Goal: Transaction & Acquisition: Purchase product/service

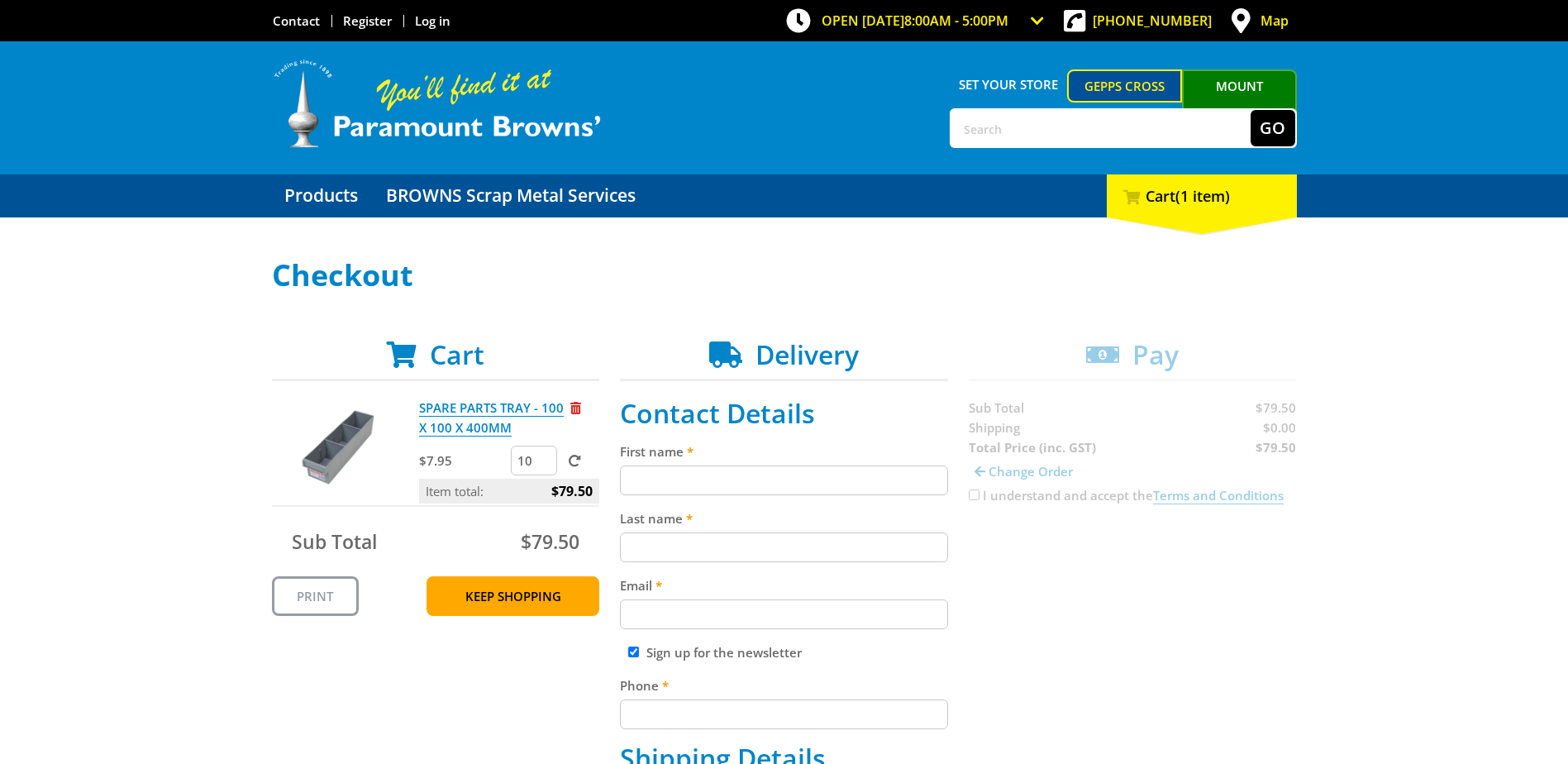
scroll to position [248, 0]
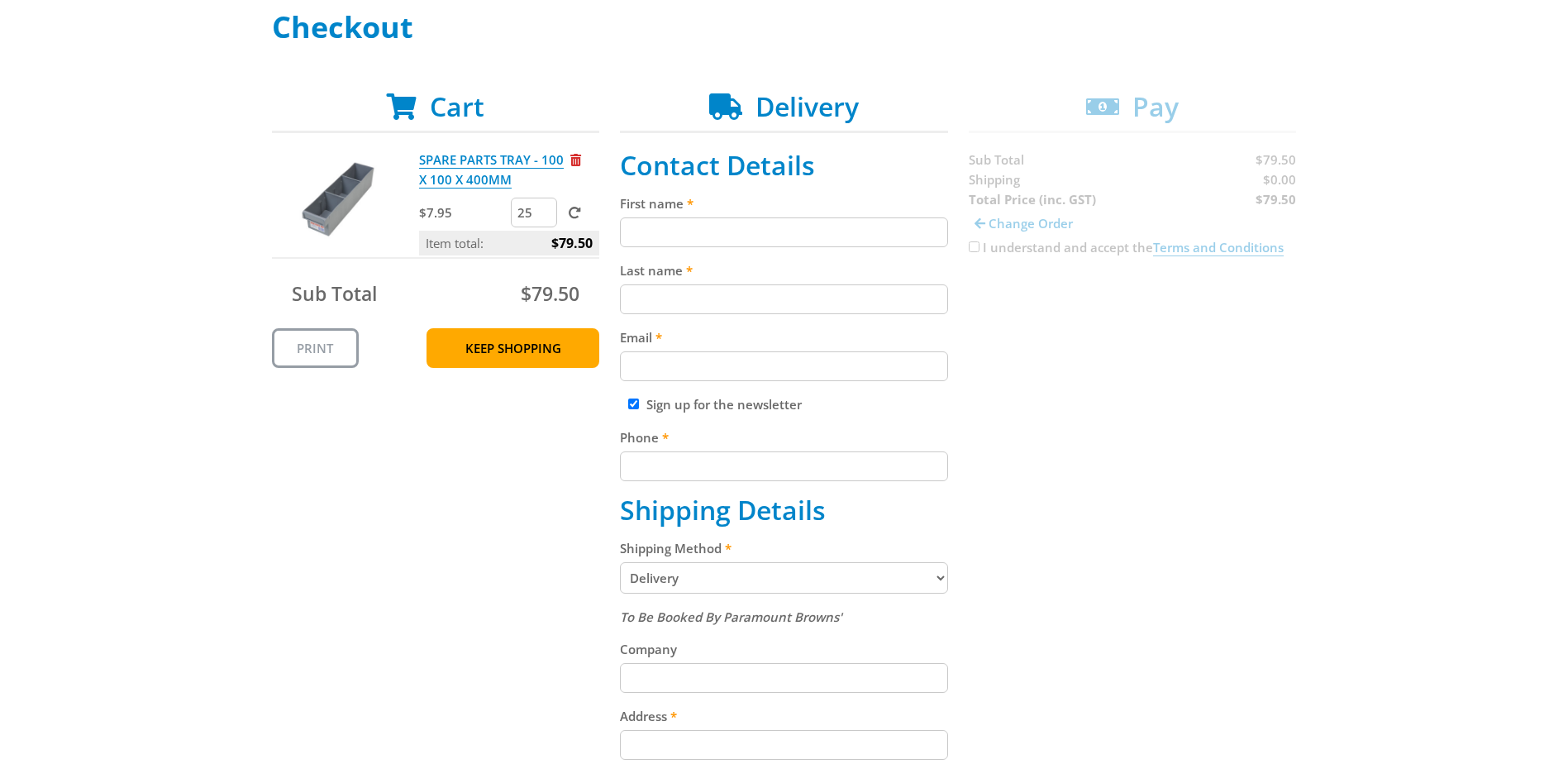
type input "25"
click at [572, 214] on span at bounding box center [575, 213] width 12 height 12
click at [0, 0] on input "submit" at bounding box center [0, 0] width 0 height 0
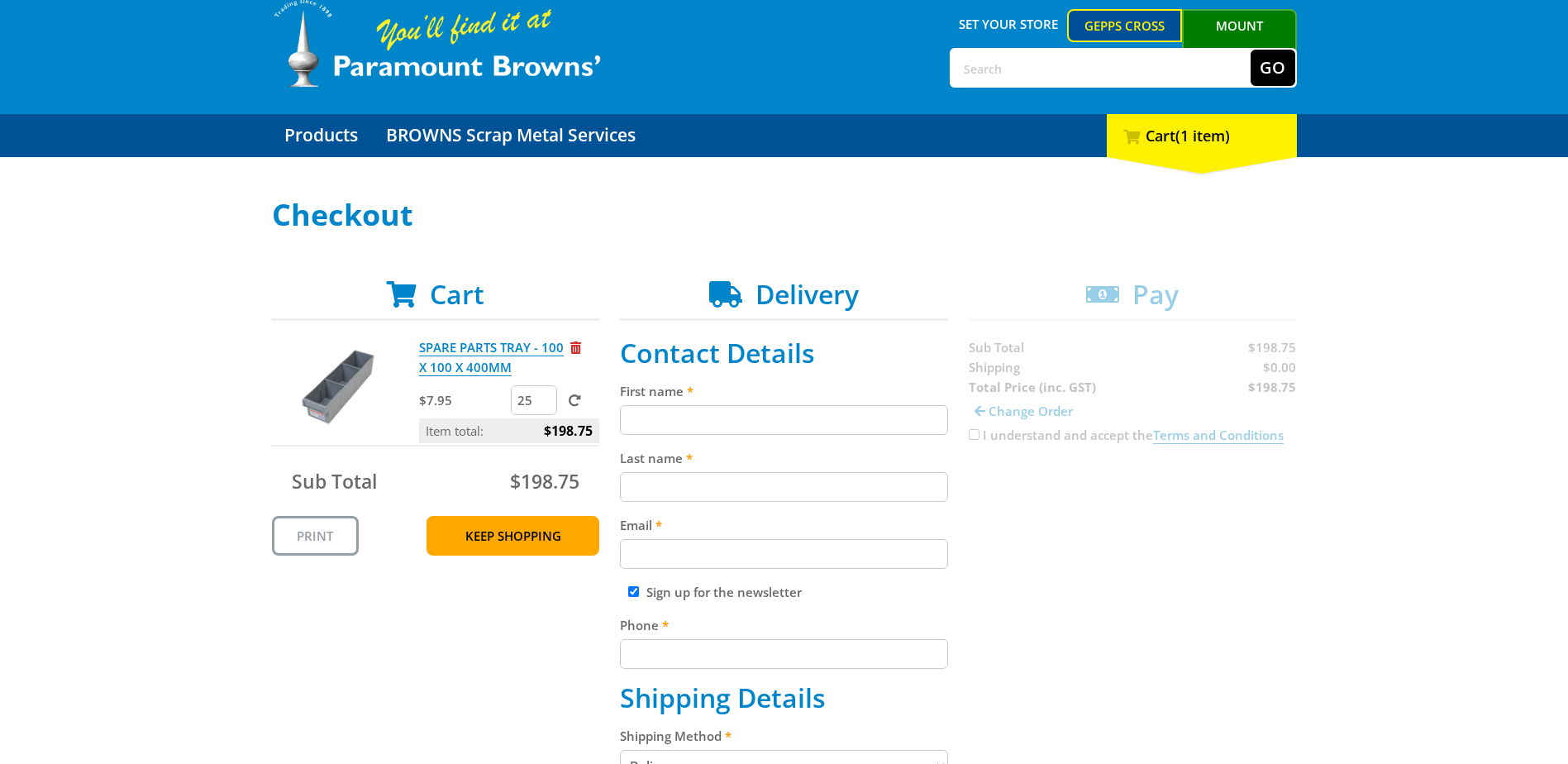
scroll to position [0, 0]
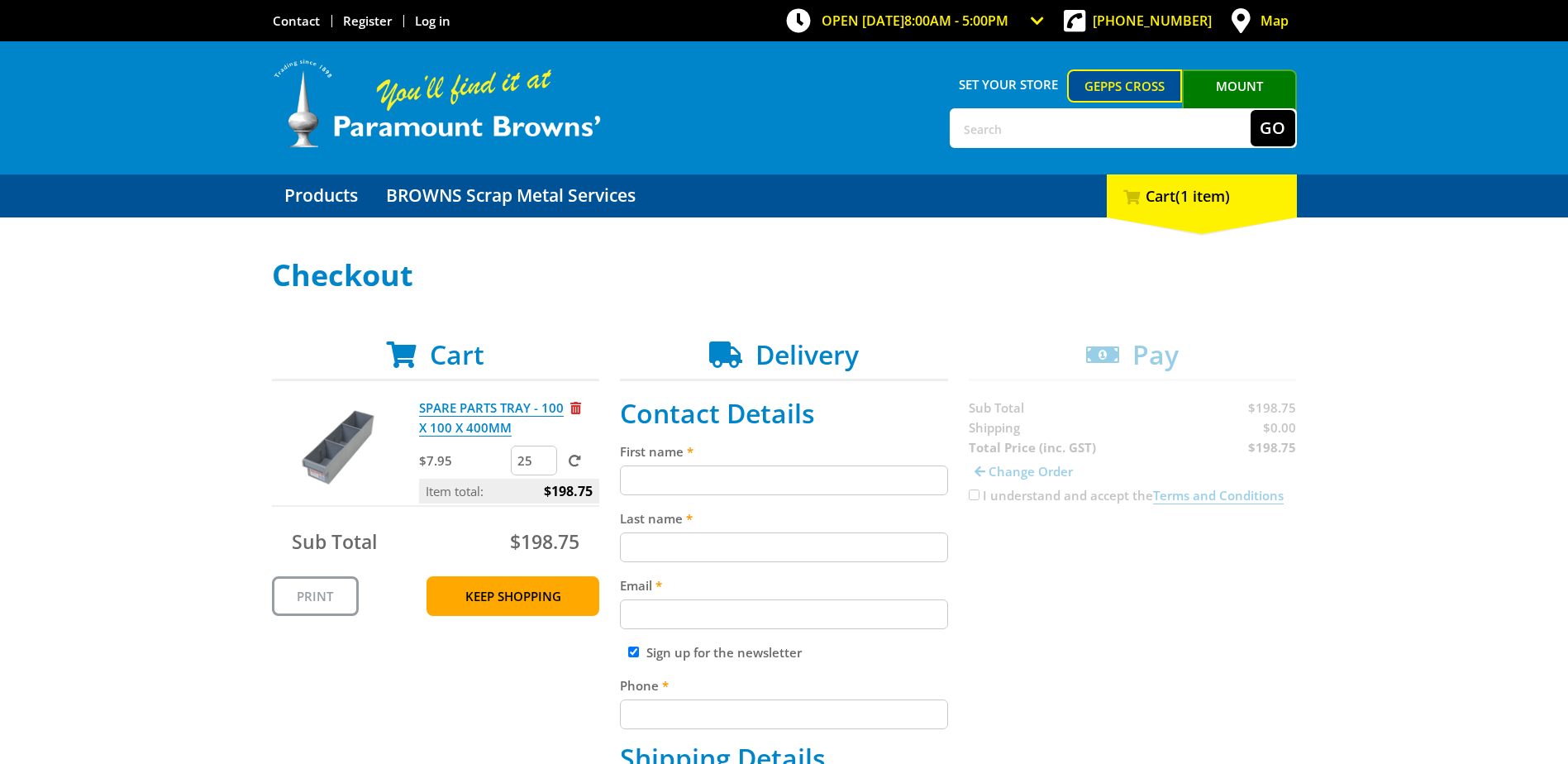
click at [1013, 106] on div "Set your store Gepps Cross Mount Barker Go Menu" at bounding box center [784, 107] width 1025 height 133
click at [1007, 124] on input "text" at bounding box center [1101, 128] width 300 height 36
paste input "1H004"
type input "1H004"
click at [1250, 110] on button "Go" at bounding box center [1273, 128] width 45 height 36
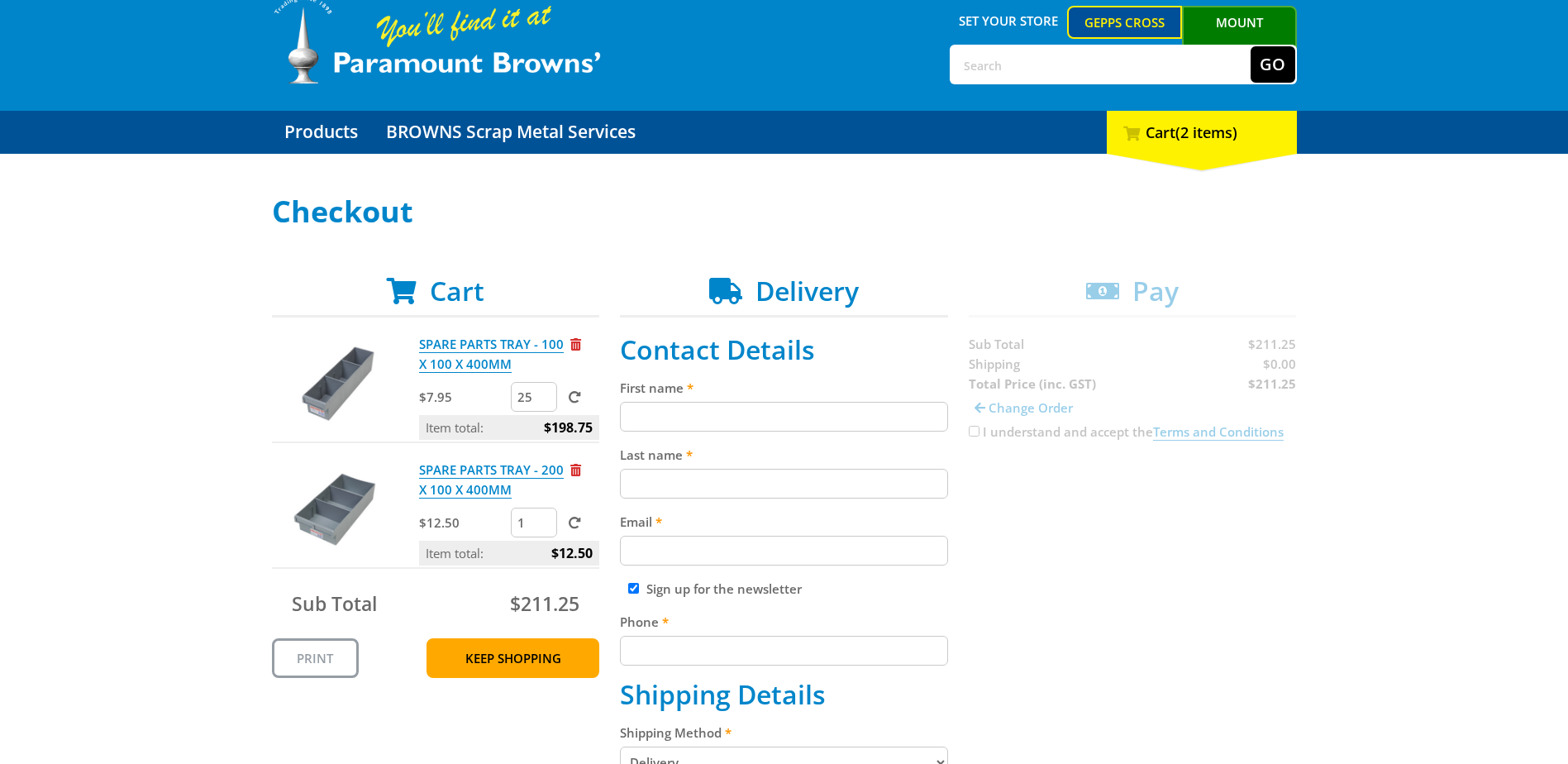
scroll to position [82, 0]
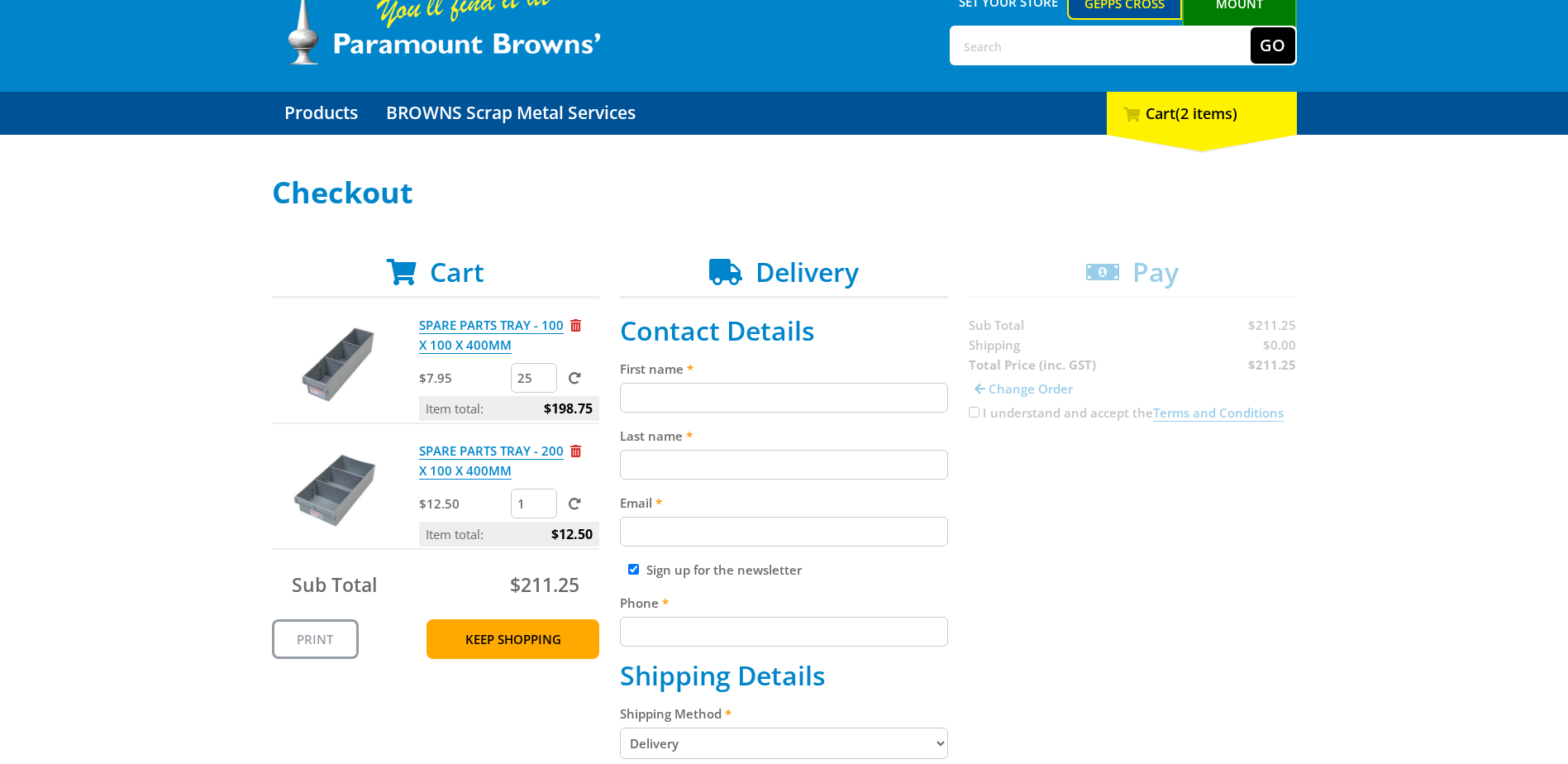
drag, startPoint x: 524, startPoint y: 507, endPoint x: 508, endPoint y: 507, distance: 16.0
click at [508, 507] on div "$12.50 1" at bounding box center [509, 505] width 180 height 33
type input "15"
click at [575, 501] on span at bounding box center [575, 504] width 12 height 12
click at [0, 0] on input "submit" at bounding box center [0, 0] width 0 height 0
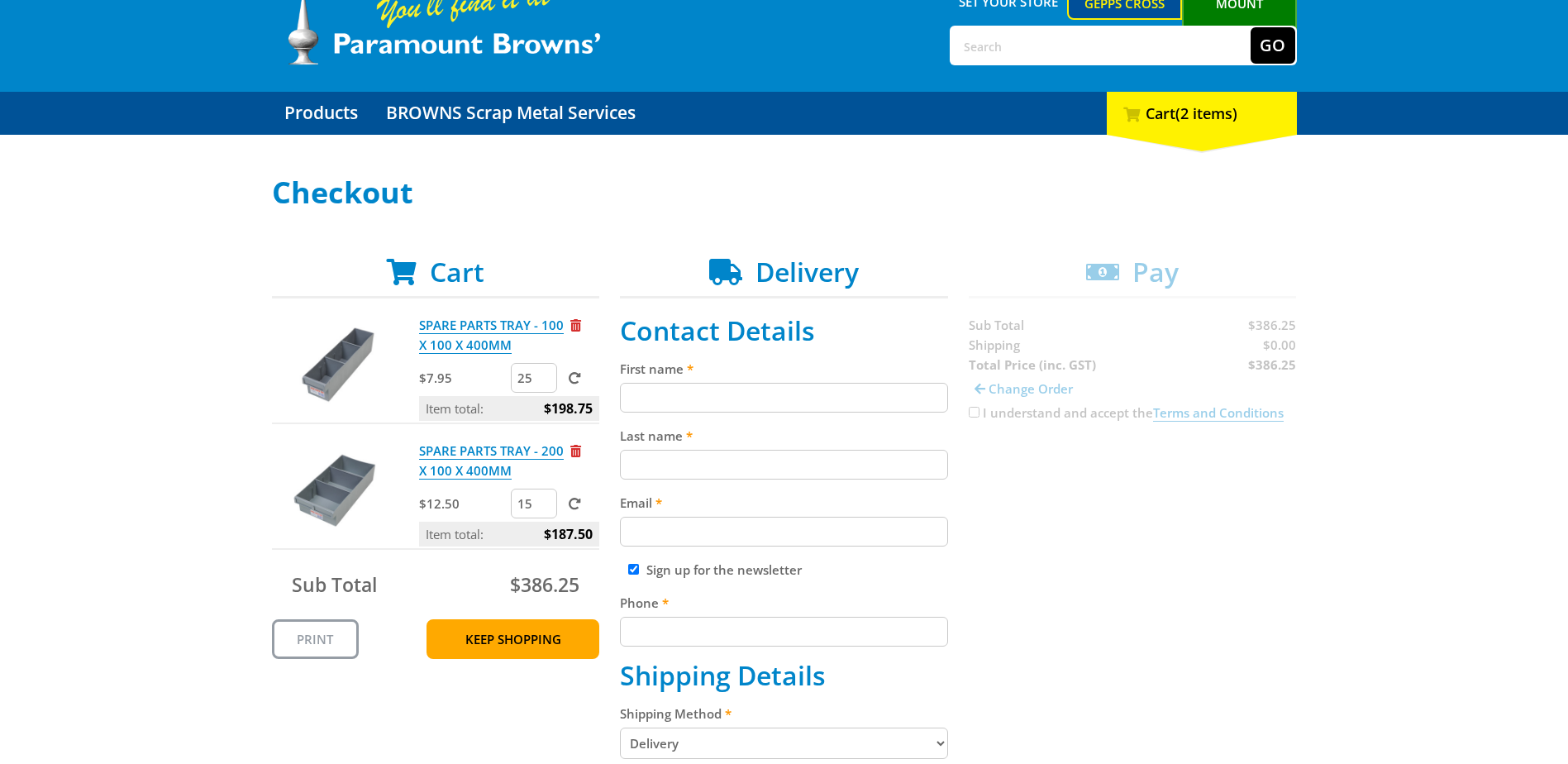
click at [139, 389] on div "Select your Delivery Method Personal Pick up Available [DATE] Courier Pick up A…" at bounding box center [784, 744] width 1568 height 1137
click at [397, 52] on img at bounding box center [437, 21] width 330 height 92
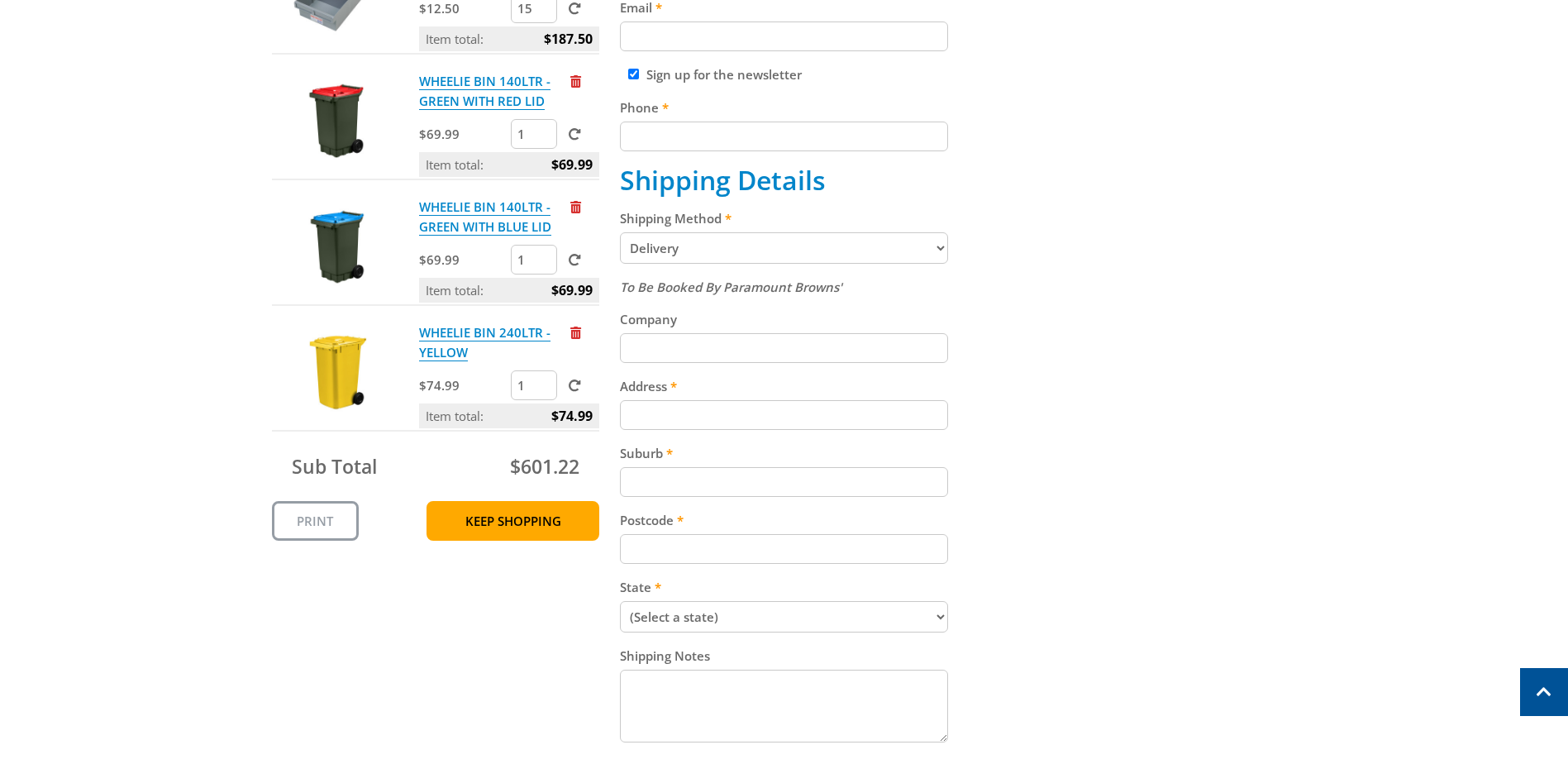
scroll to position [579, 0]
click at [930, 259] on select "Pickup from Gepps Cross Delivery" at bounding box center [784, 247] width 328 height 32
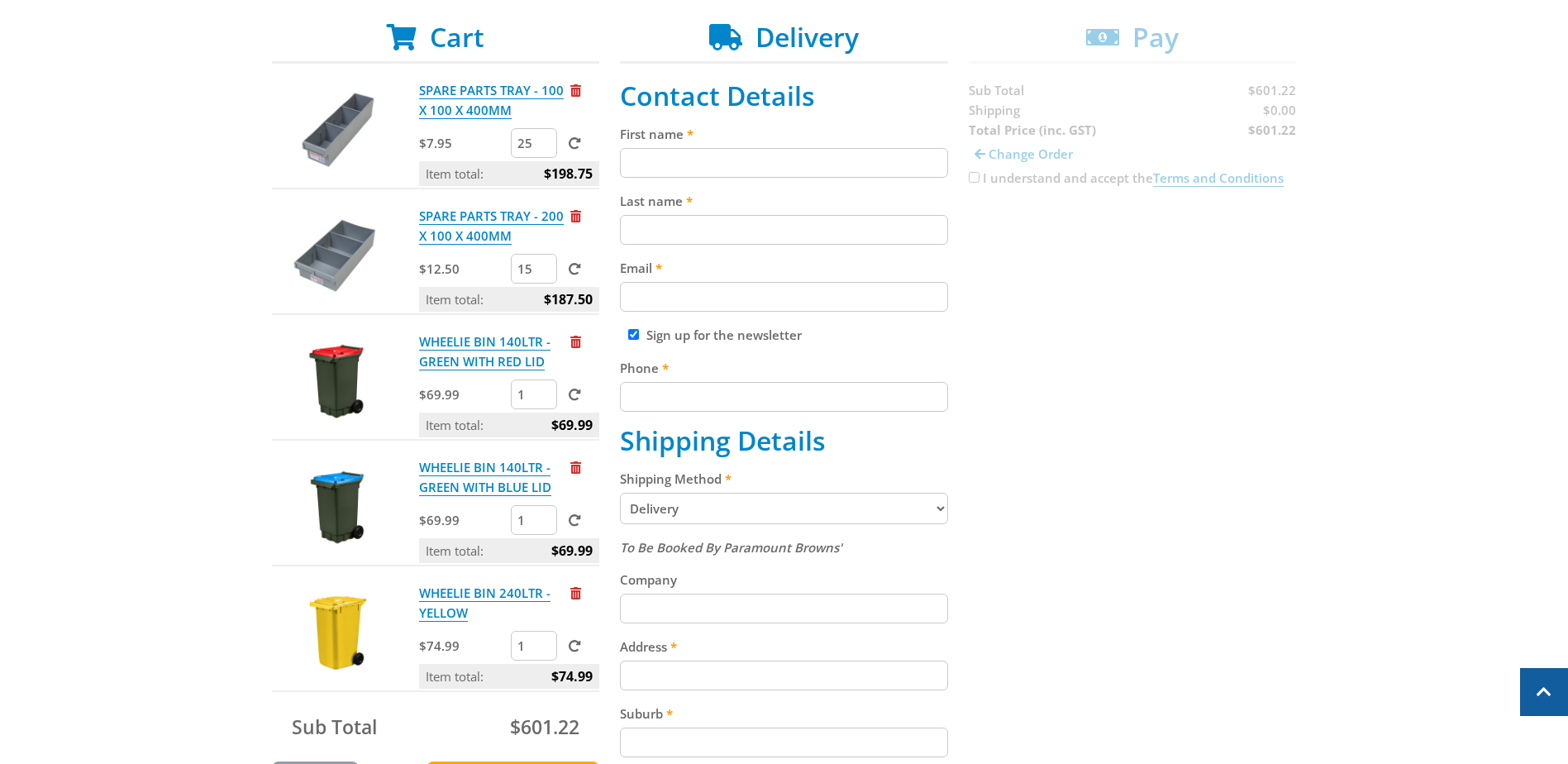
scroll to position [0, 0]
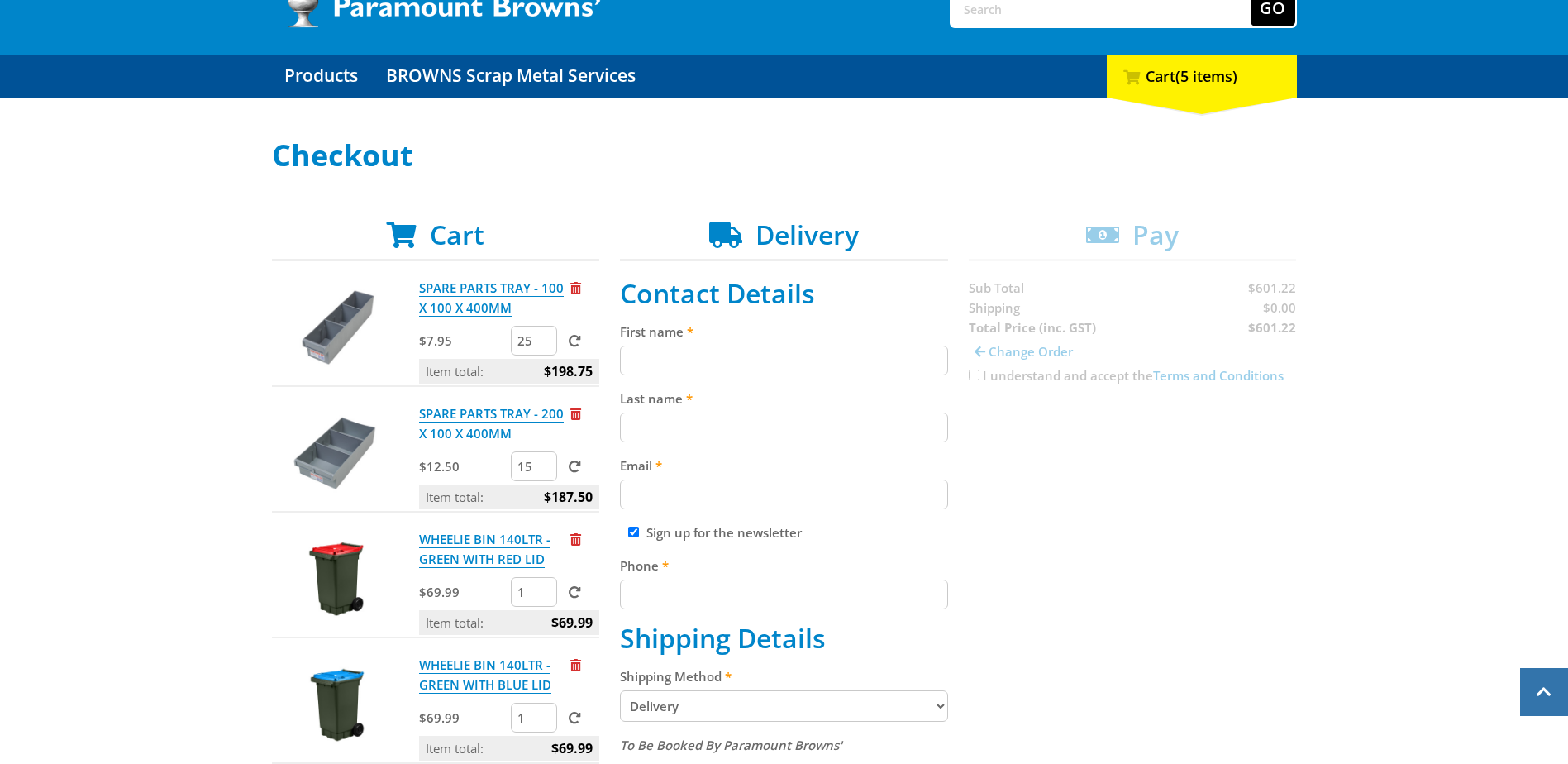
scroll to position [82, 0]
